Goal: Information Seeking & Learning: Understand process/instructions

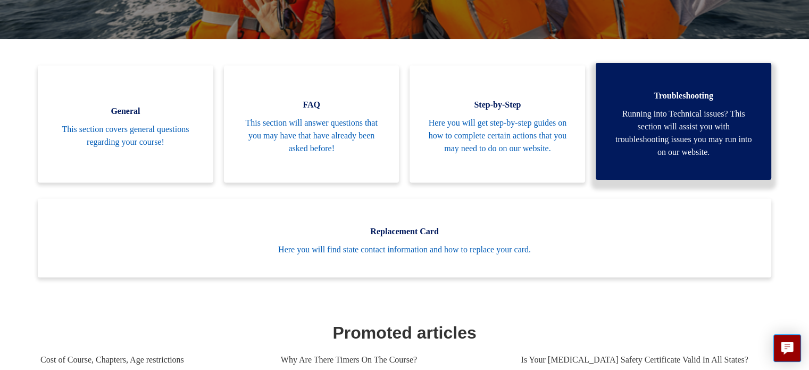
click at [693, 114] on span "Running into Technical issues? This section will assist you with troubleshootin…" at bounding box center [684, 132] width 144 height 51
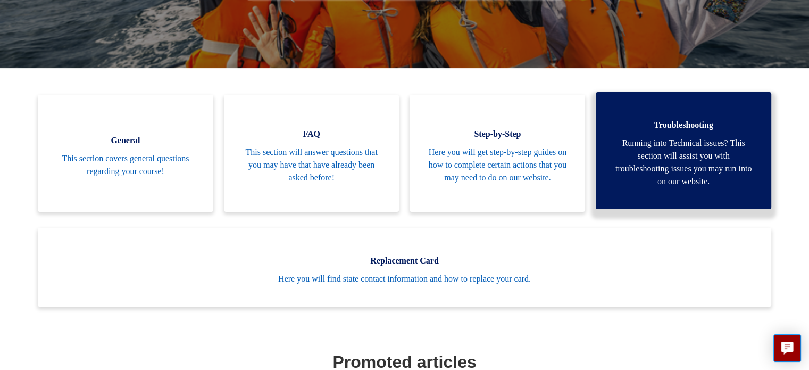
scroll to position [242, 0]
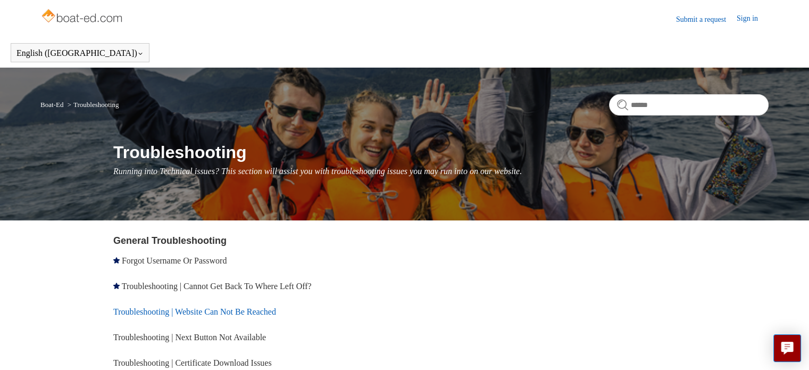
click at [212, 307] on link "Troubleshooting | Website Can Not Be Reached" at bounding box center [194, 311] width 163 height 9
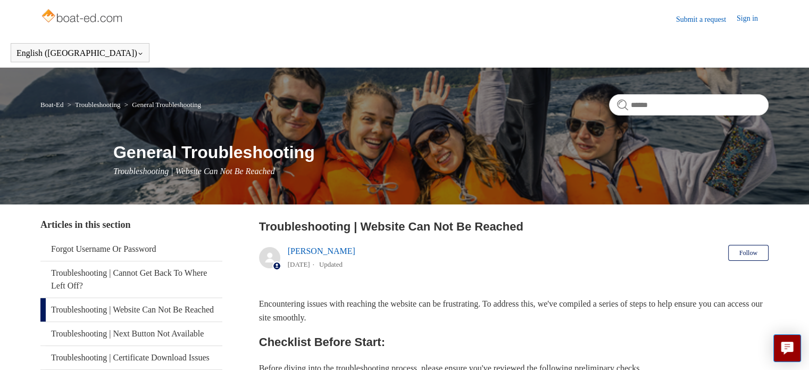
click at [749, 18] on link "Sign in" at bounding box center [753, 19] width 32 height 13
